Goal: Browse casually

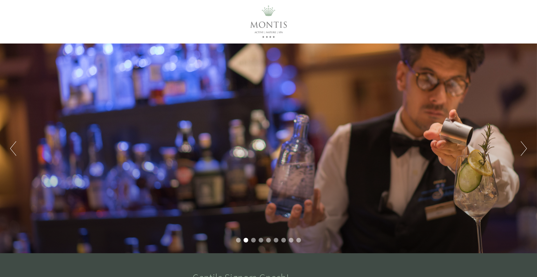
click at [526, 150] on button "Next" at bounding box center [523, 148] width 6 height 14
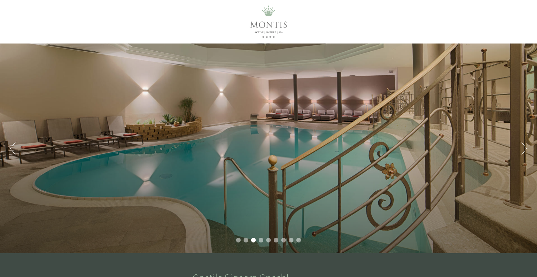
click at [528, 148] on div "Previous Next 1 2 3 4 5 6 7 8 9" at bounding box center [268, 147] width 537 height 209
click at [521, 147] on button "Next" at bounding box center [523, 148] width 6 height 14
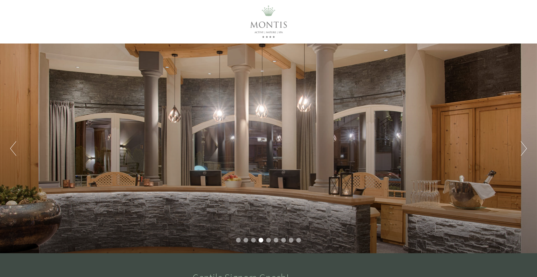
click at [521, 147] on button "Next" at bounding box center [523, 148] width 6 height 14
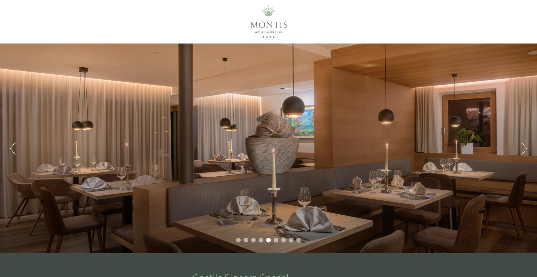
click at [521, 147] on button "Next" at bounding box center [523, 148] width 6 height 14
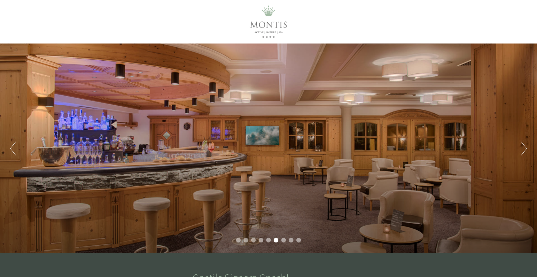
click at [521, 147] on button "Next" at bounding box center [523, 148] width 6 height 14
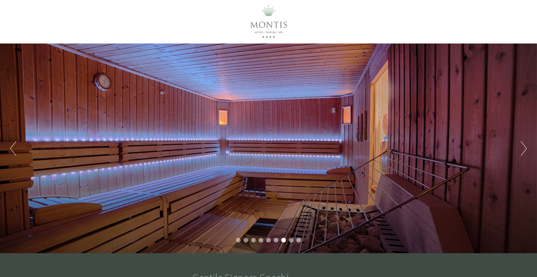
click at [521, 147] on button "Next" at bounding box center [523, 148] width 6 height 14
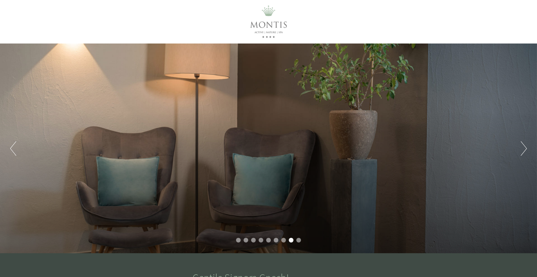
click at [521, 147] on button "Next" at bounding box center [523, 148] width 6 height 14
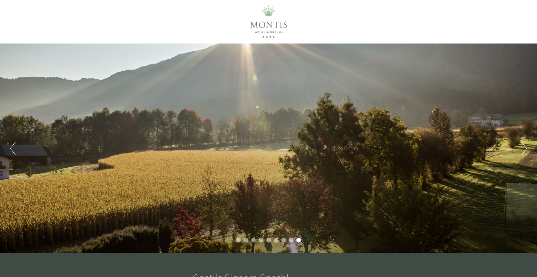
click at [521, 147] on button "Next" at bounding box center [523, 148] width 6 height 14
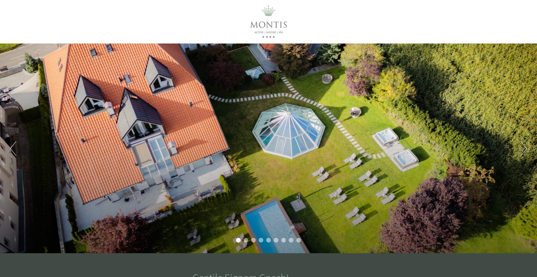
click at [521, 147] on button "Next" at bounding box center [523, 148] width 6 height 14
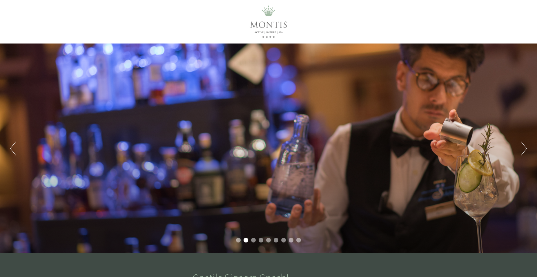
click at [521, 147] on button "Next" at bounding box center [523, 148] width 6 height 14
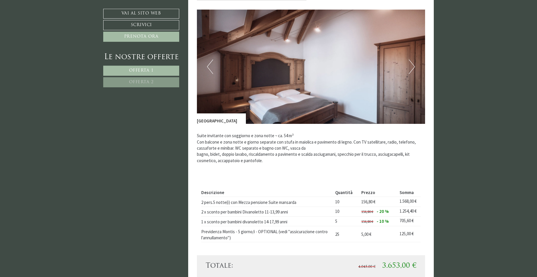
scroll to position [473, 0]
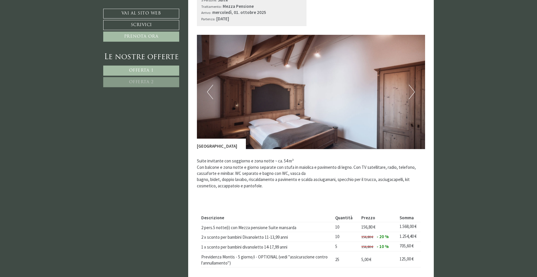
scroll to position [502, 0]
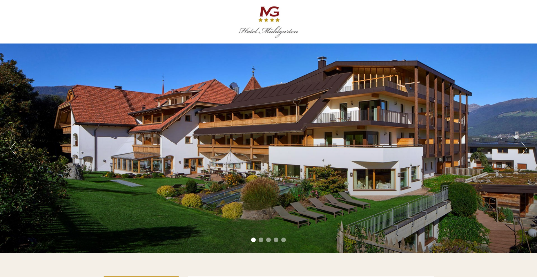
scroll to position [59, 0]
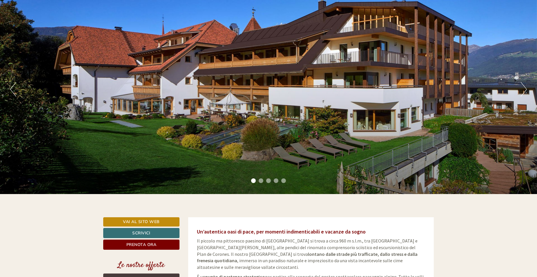
click at [526, 90] on button "Next" at bounding box center [523, 89] width 6 height 14
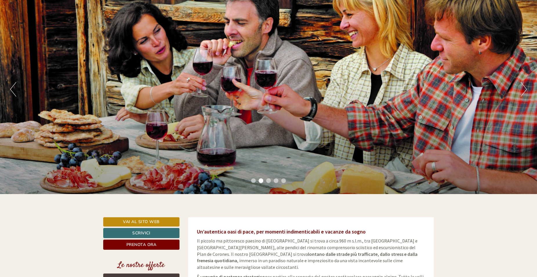
click at [526, 90] on button "Next" at bounding box center [523, 89] width 6 height 14
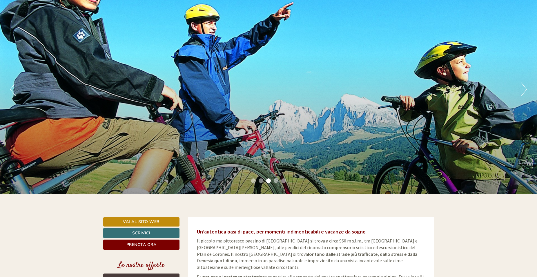
click at [526, 90] on button "Next" at bounding box center [523, 89] width 6 height 14
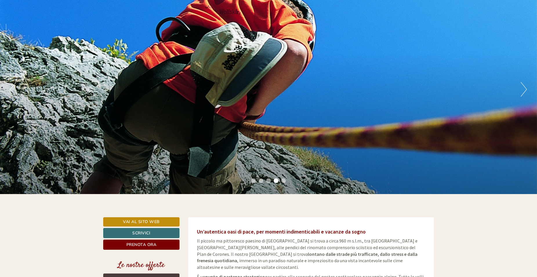
click at [526, 90] on button "Next" at bounding box center [523, 89] width 6 height 14
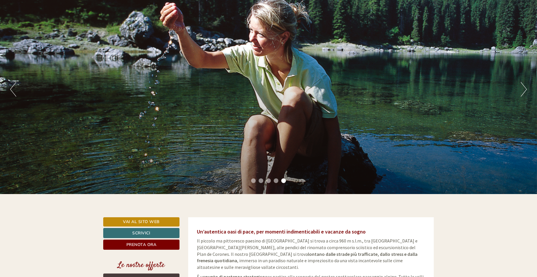
click at [522, 89] on button "Next" at bounding box center [523, 89] width 6 height 14
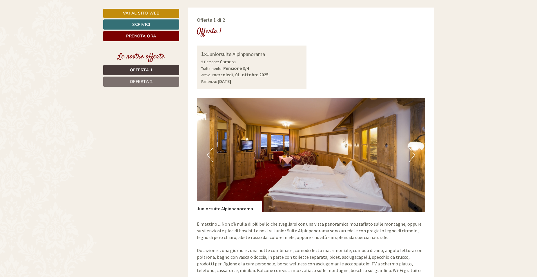
scroll to position [414, 0]
